Goal: Information Seeking & Learning: Learn about a topic

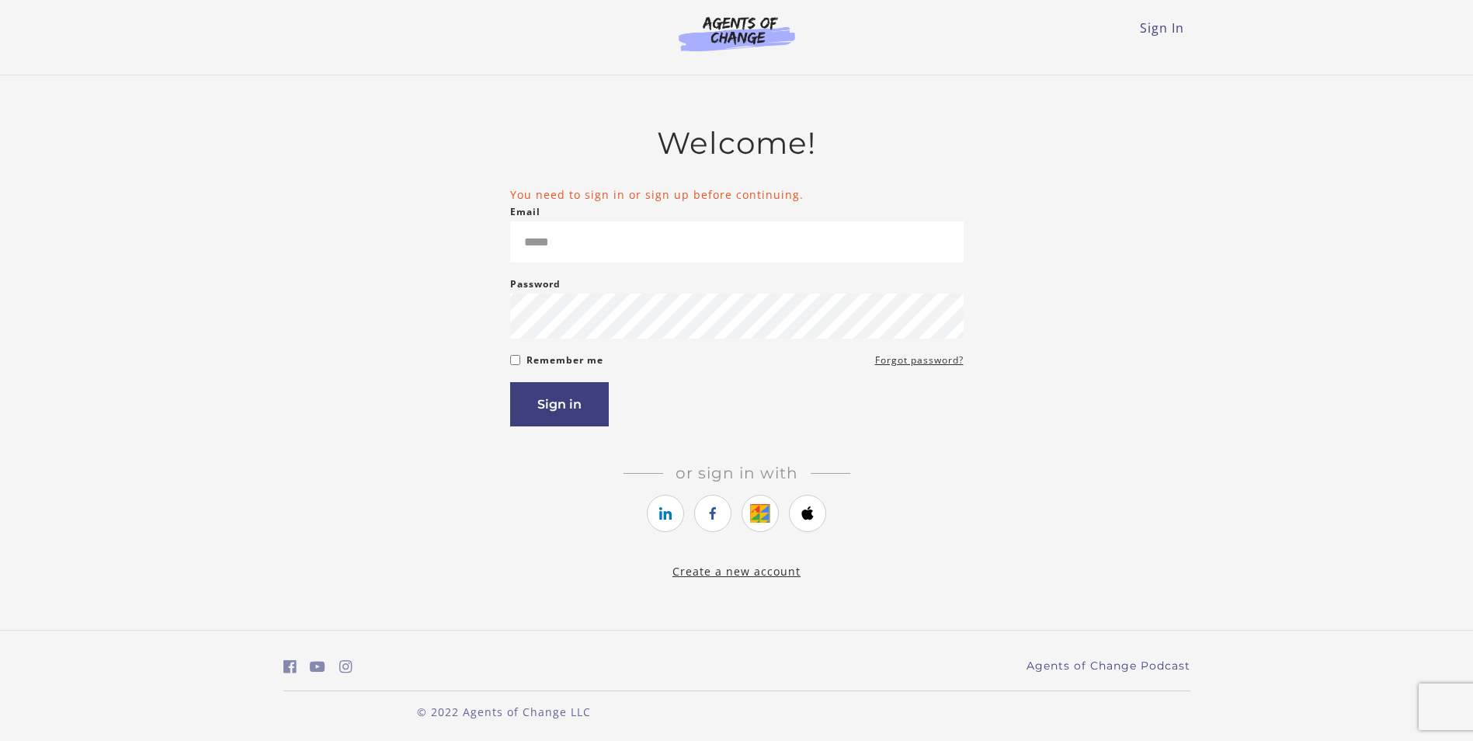
click at [567, 242] on input "Email" at bounding box center [737, 241] width 454 height 41
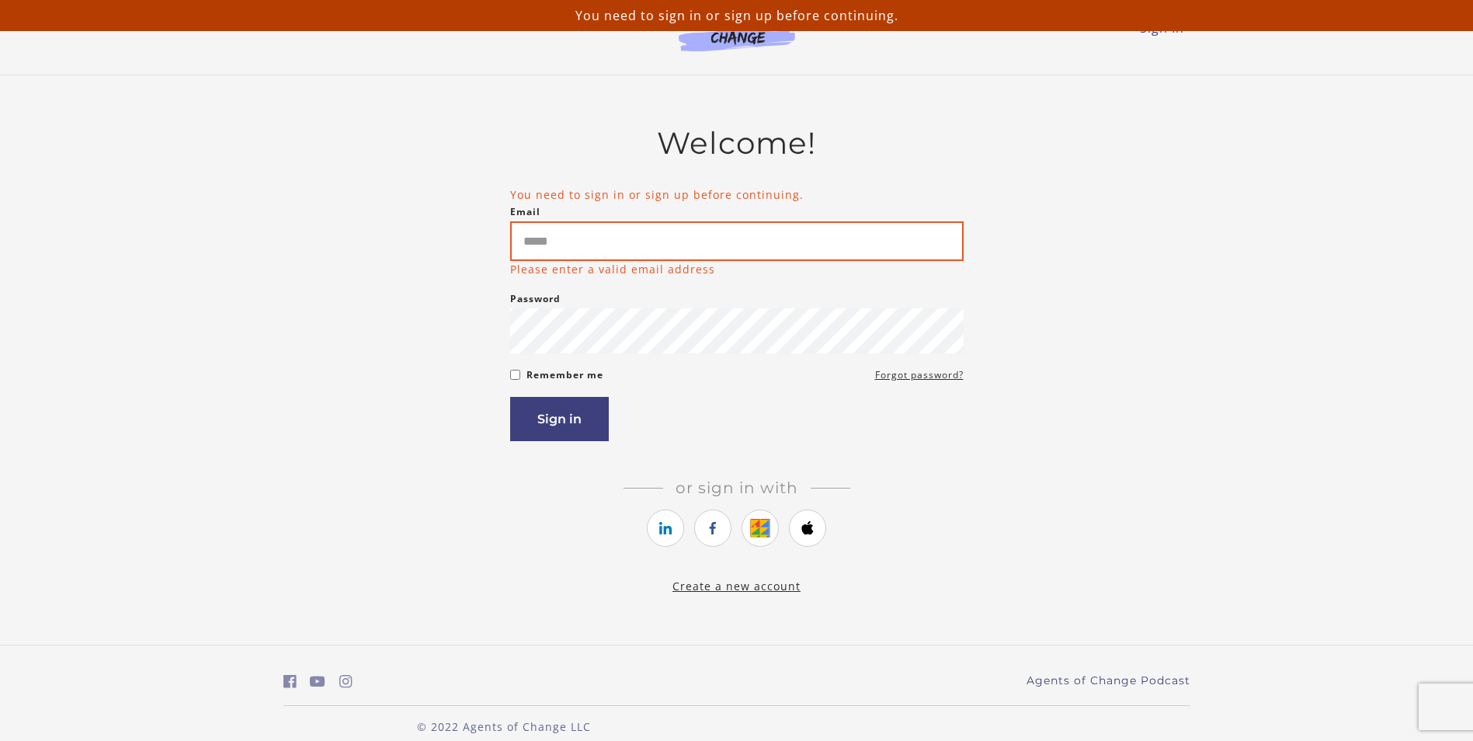
click at [553, 239] on input "Email" at bounding box center [737, 241] width 454 height 40
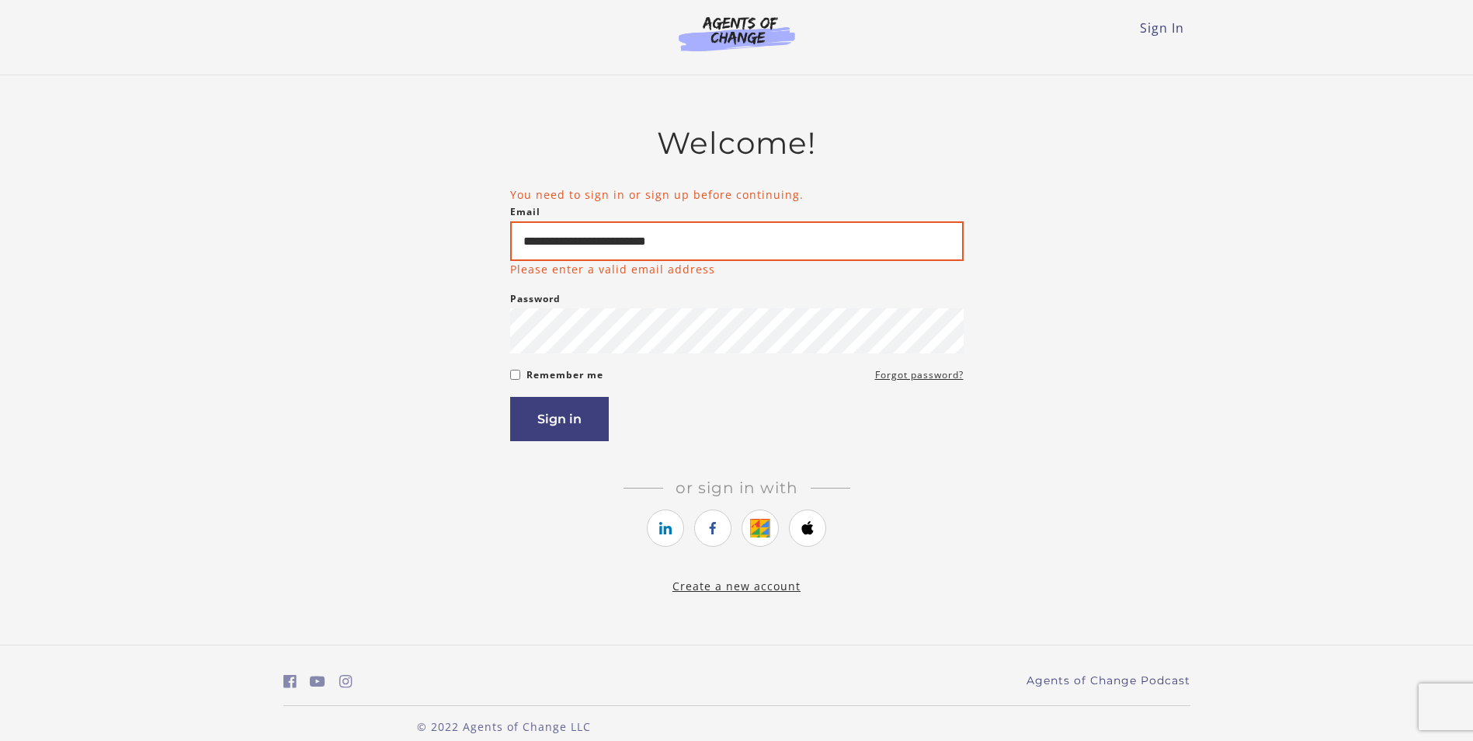
type input "**********"
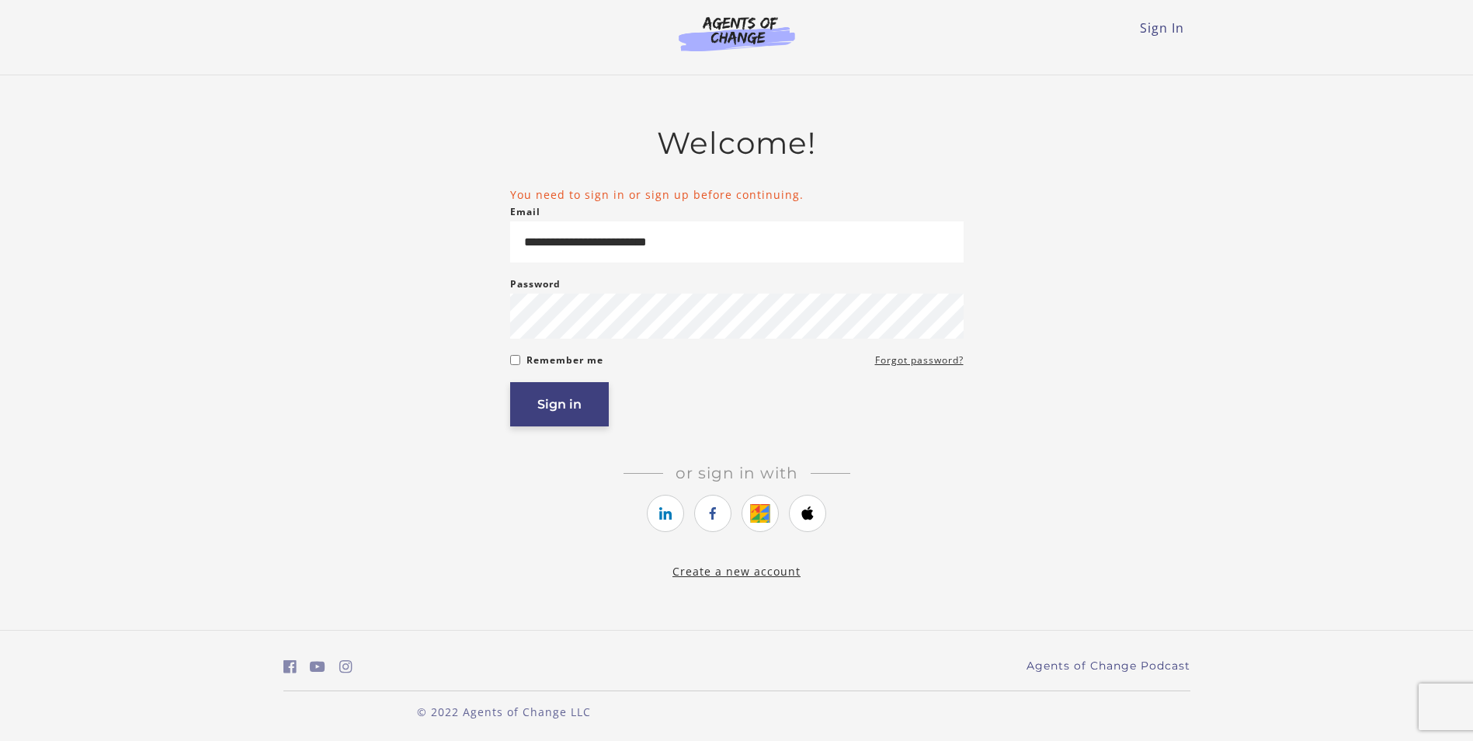
click at [529, 404] on button "Sign in" at bounding box center [559, 404] width 99 height 44
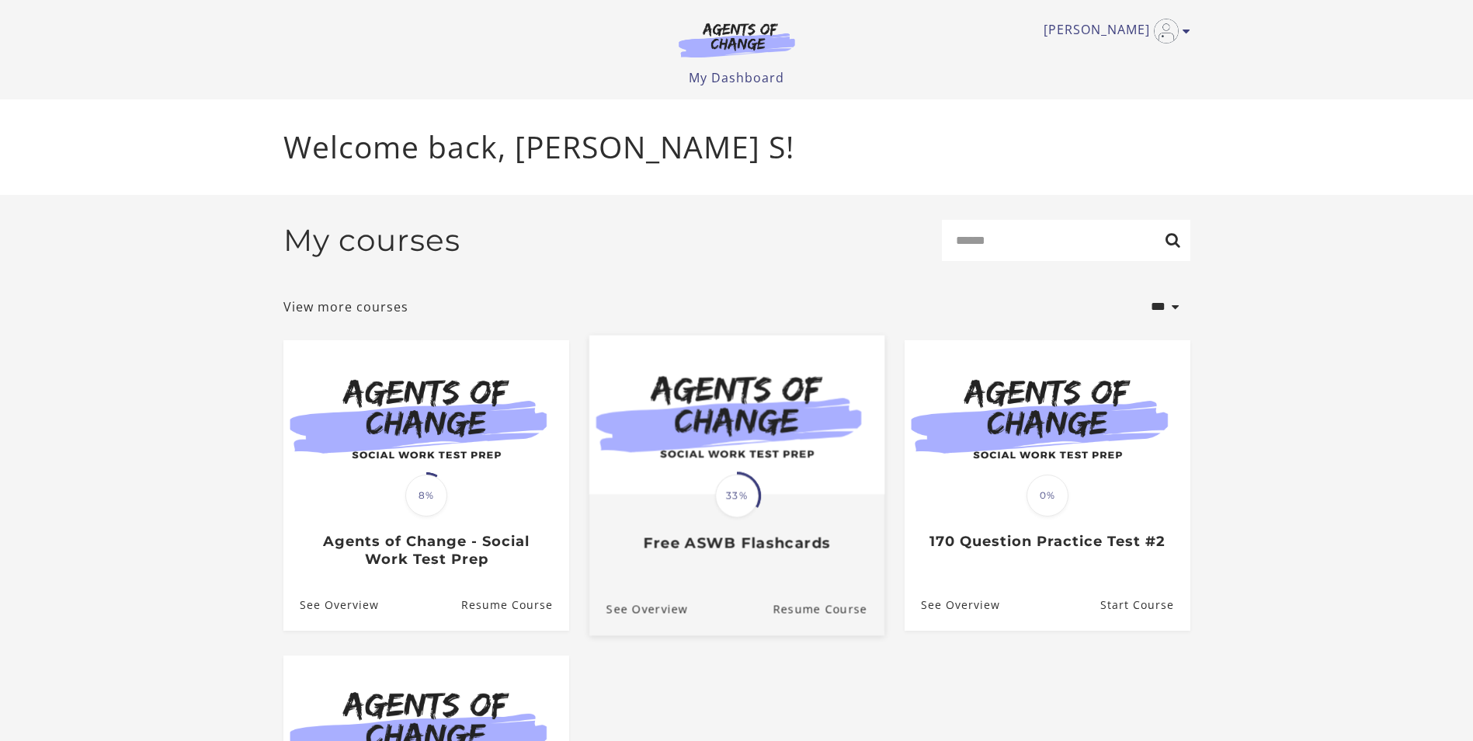
click at [726, 497] on span "33%" at bounding box center [736, 495] width 43 height 43
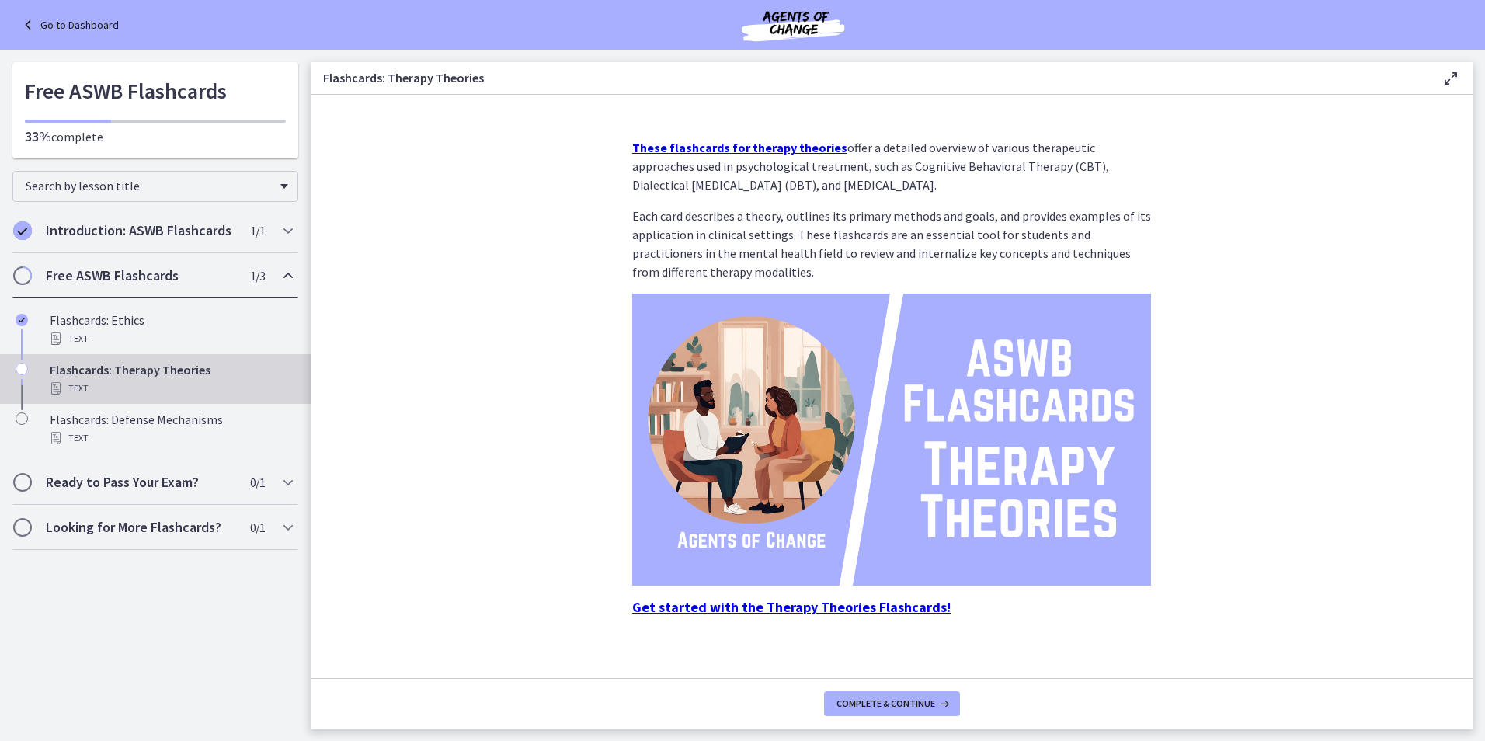
click at [30, 27] on icon at bounding box center [30, 25] width 22 height 19
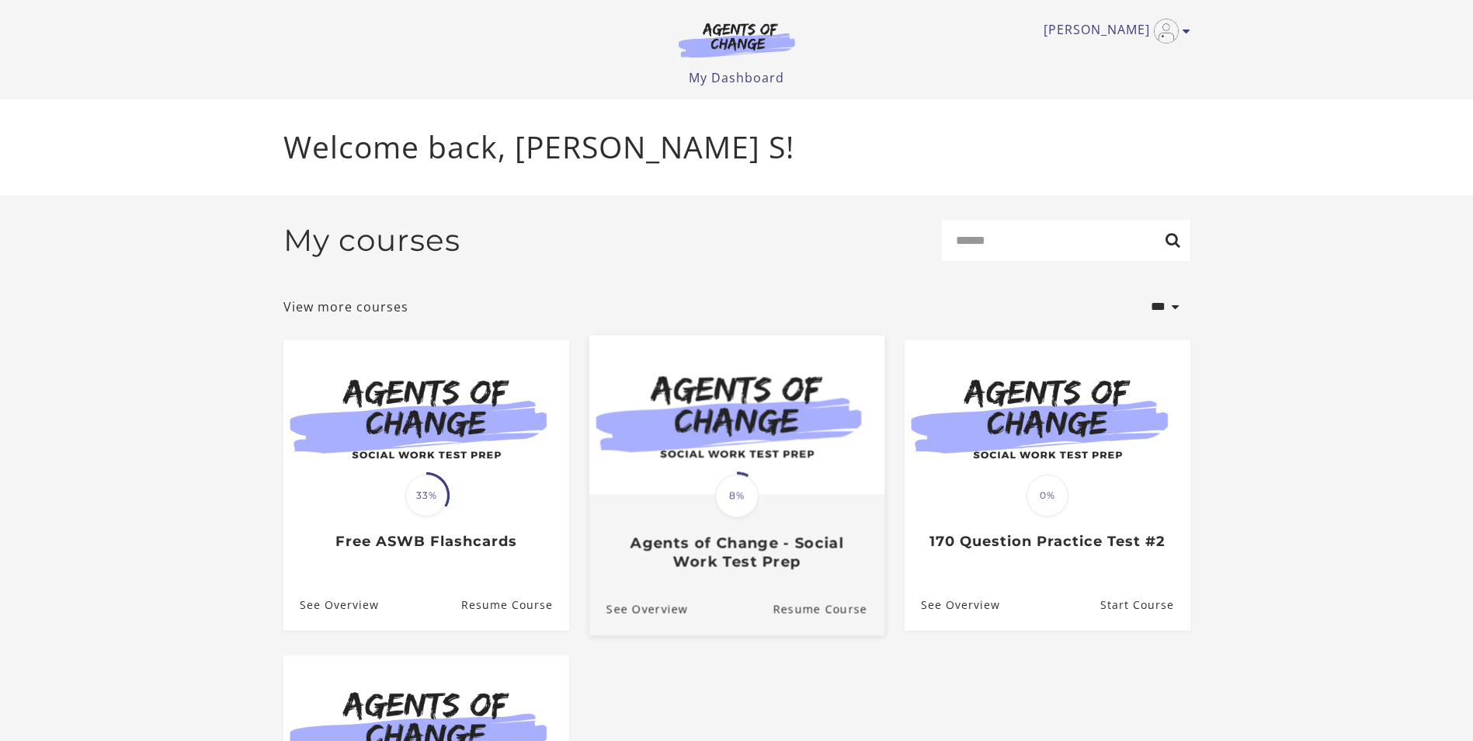
click at [752, 505] on span "8%" at bounding box center [736, 495] width 43 height 43
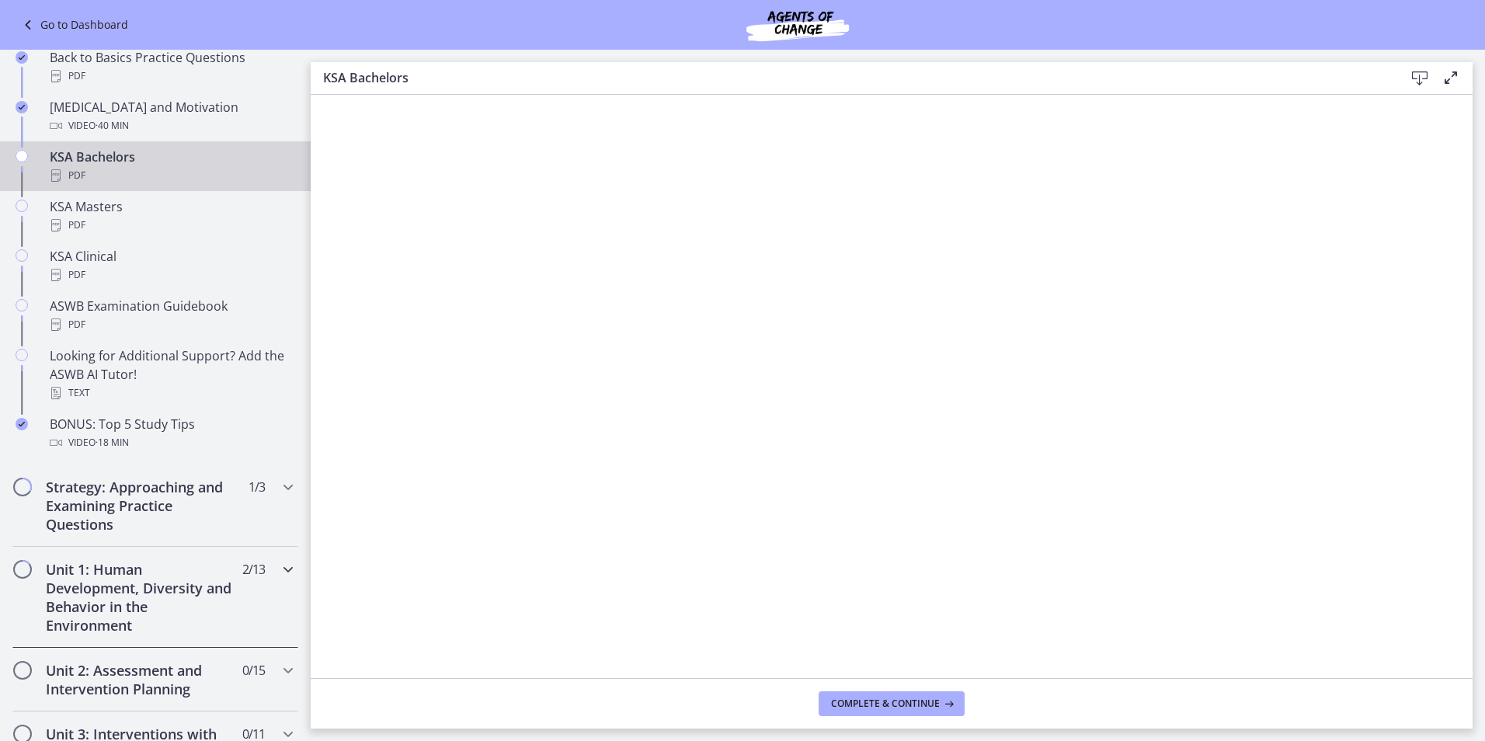
scroll to position [621, 0]
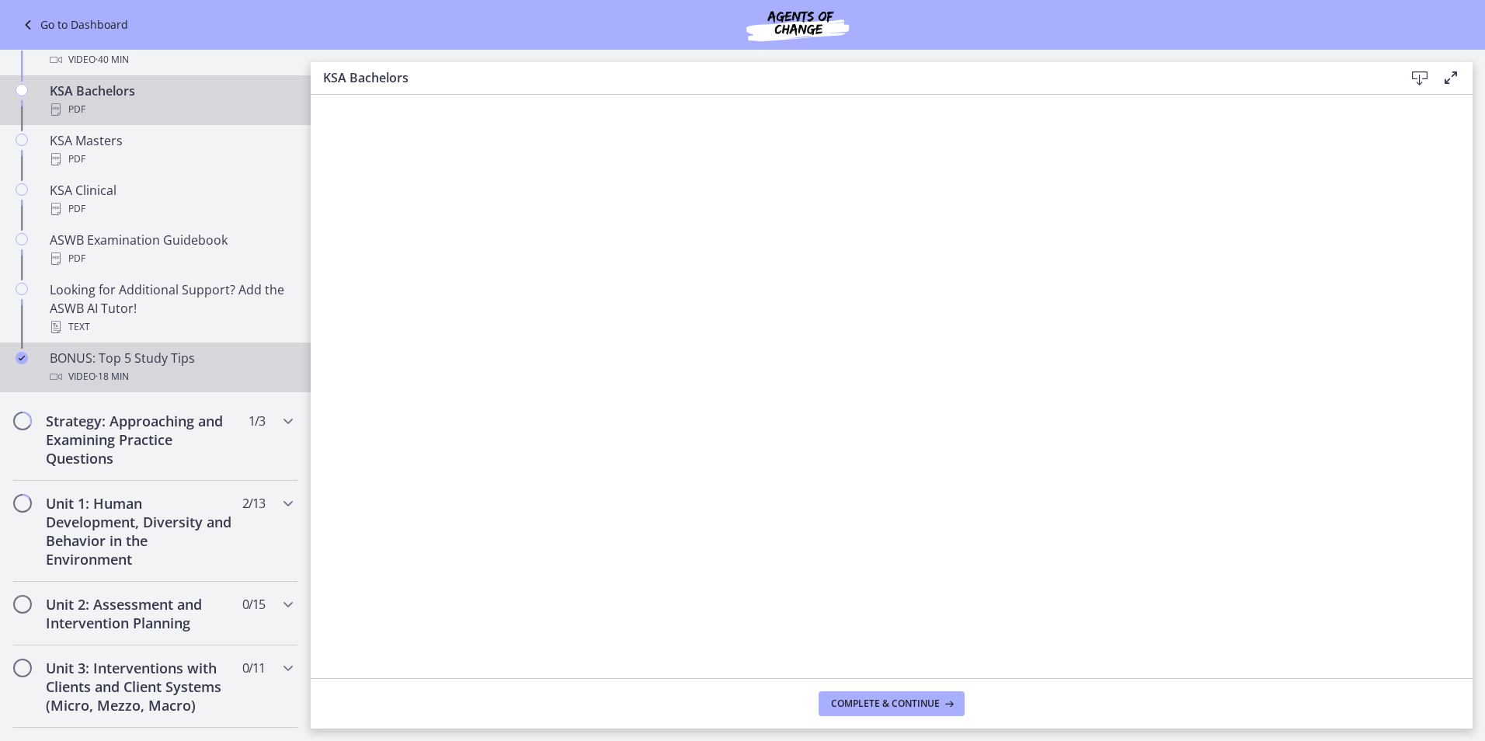
click at [99, 364] on div "BONUS: Top 5 Study Tips Video · 18 min" at bounding box center [171, 367] width 242 height 37
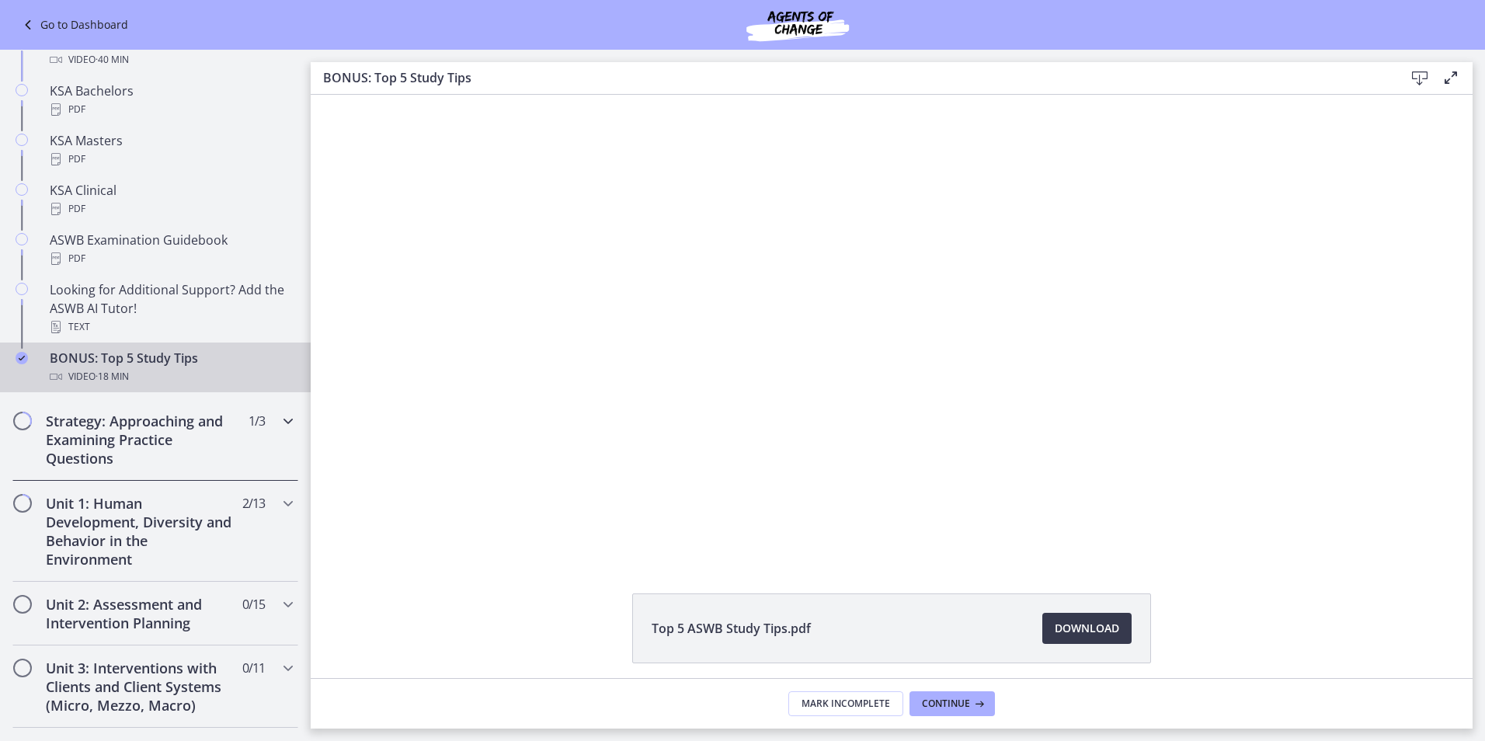
click at [33, 430] on div "Strategy: Approaching and Examining Practice Questions 1 / 3 Completed" at bounding box center [155, 439] width 286 height 82
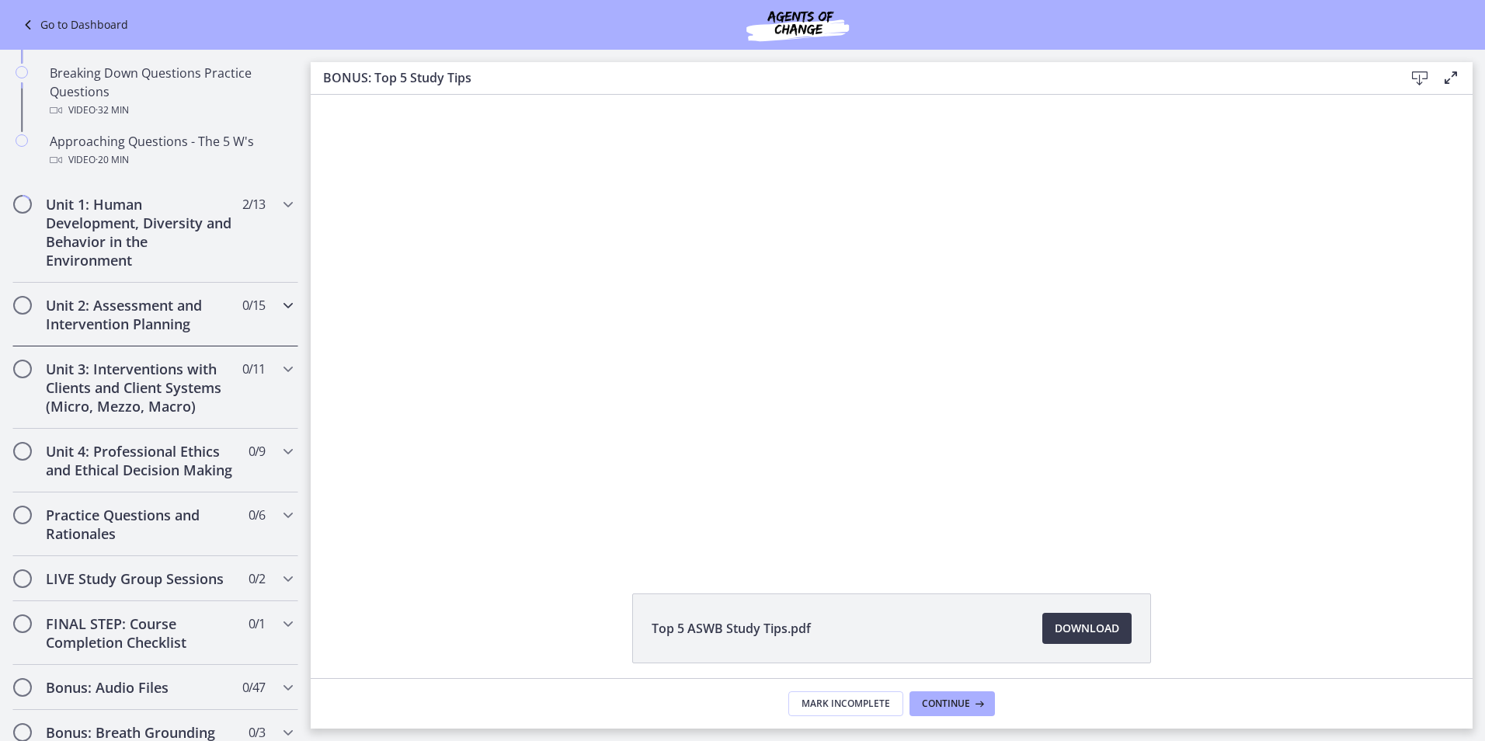
scroll to position [291, 0]
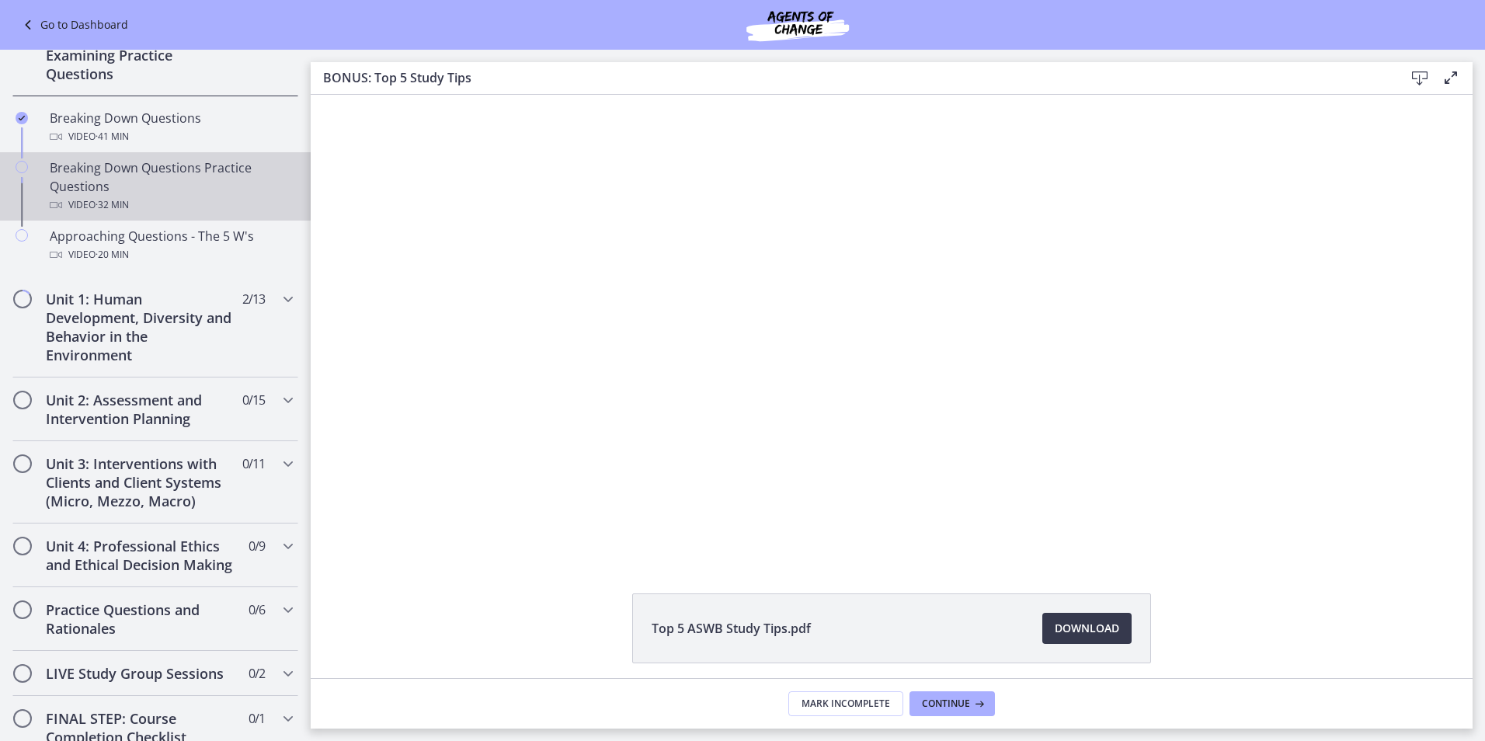
click at [87, 193] on div "Breaking Down Questions Practice Questions Video · 32 min" at bounding box center [171, 186] width 242 height 56
